Goal: Transaction & Acquisition: Purchase product/service

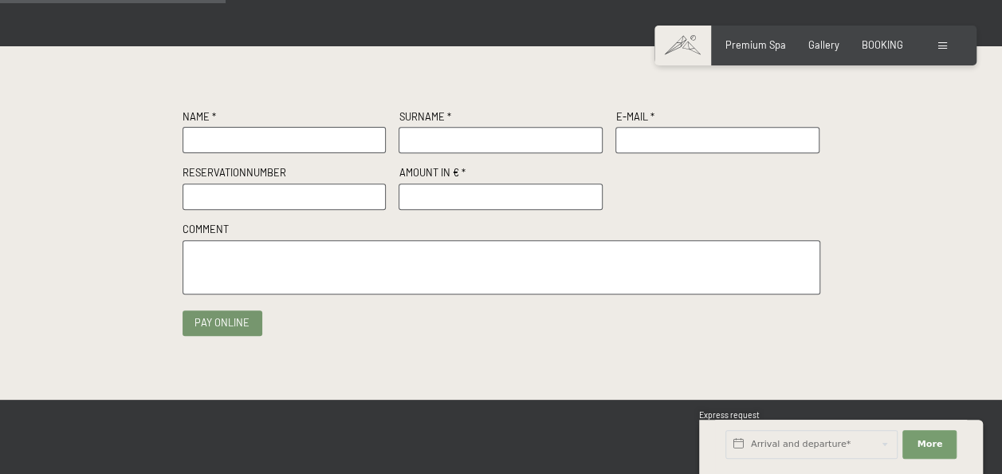
scroll to position [239, 0]
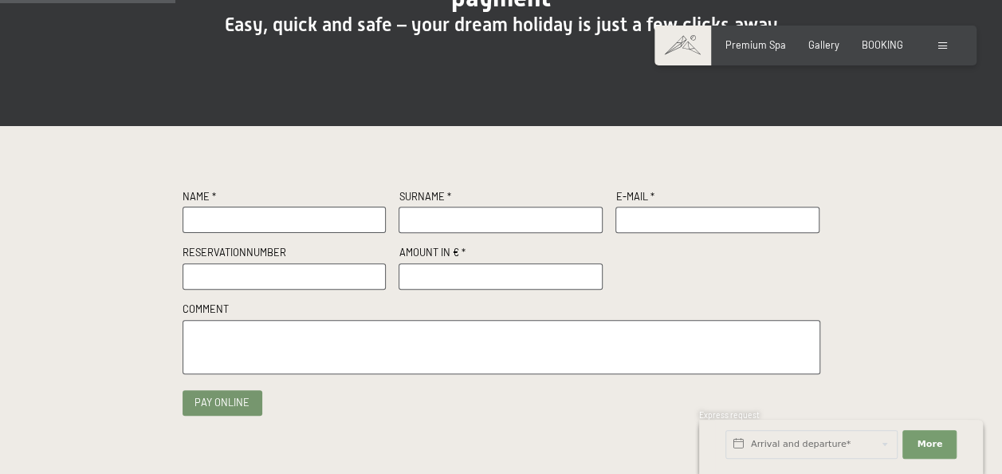
click at [234, 211] on input "text" at bounding box center [285, 220] width 204 height 26
type input "Sina"
type input "[PERSON_NAME]"
click at [659, 217] on input "text" at bounding box center [718, 220] width 204 height 26
type input "[EMAIL_ADDRESS][DOMAIN_NAME]"
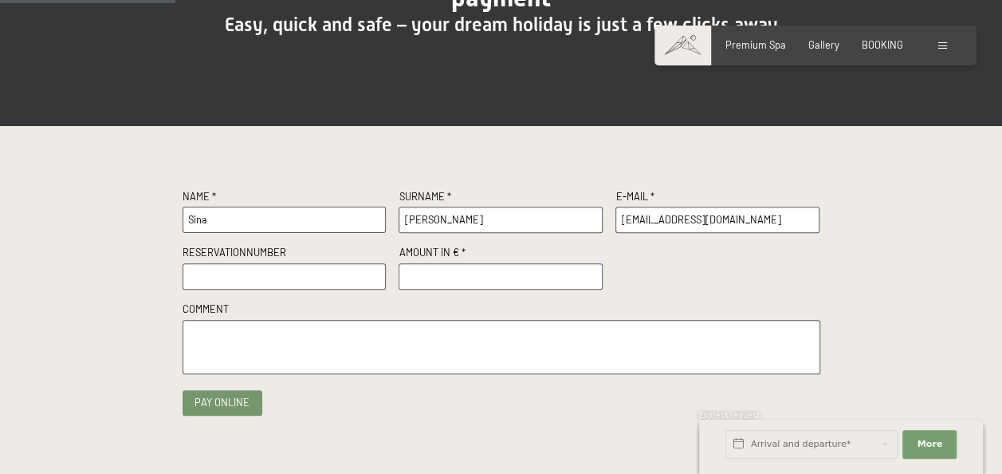
click at [248, 273] on input "text" at bounding box center [285, 276] width 204 height 26
click at [451, 270] on input "number" at bounding box center [501, 276] width 204 height 26
type input "500"
click at [223, 347] on textarea at bounding box center [502, 347] width 638 height 55
click at [234, 279] on input "text" at bounding box center [285, 276] width 204 height 26
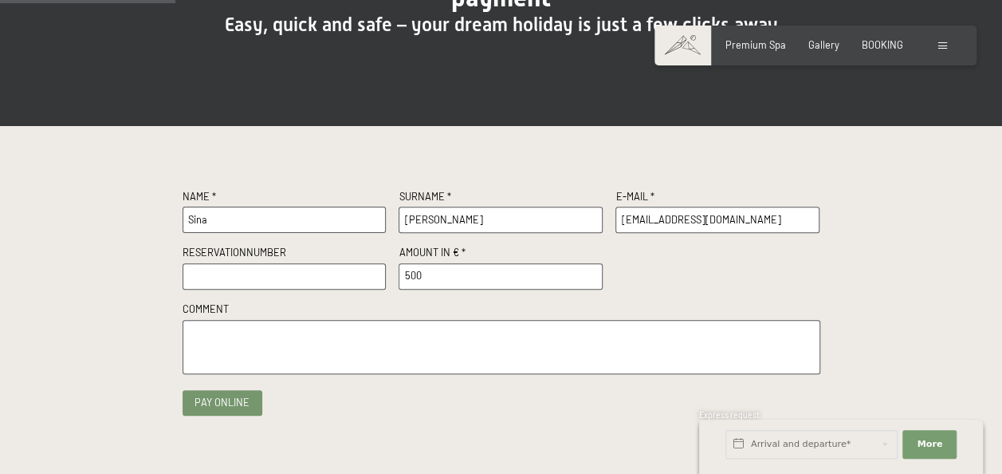
paste input "R68619"
type input "R68619"
click at [289, 349] on textarea at bounding box center [502, 347] width 638 height 55
click at [226, 395] on button "Pay online" at bounding box center [223, 400] width 80 height 26
